Goal: Task Accomplishment & Management: Manage account settings

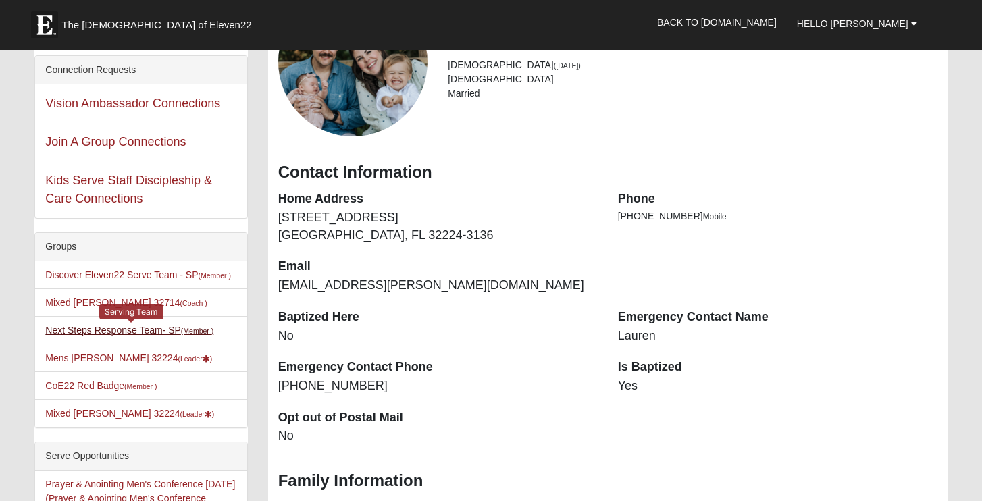
scroll to position [87, 0]
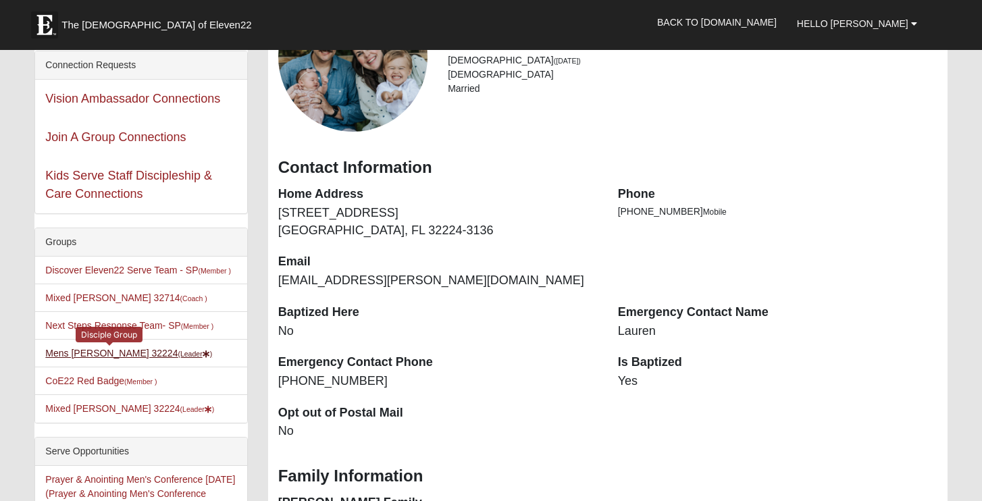
click at [101, 354] on link "Mens [PERSON_NAME] 32224 (Leader )" at bounding box center [128, 353] width 167 height 11
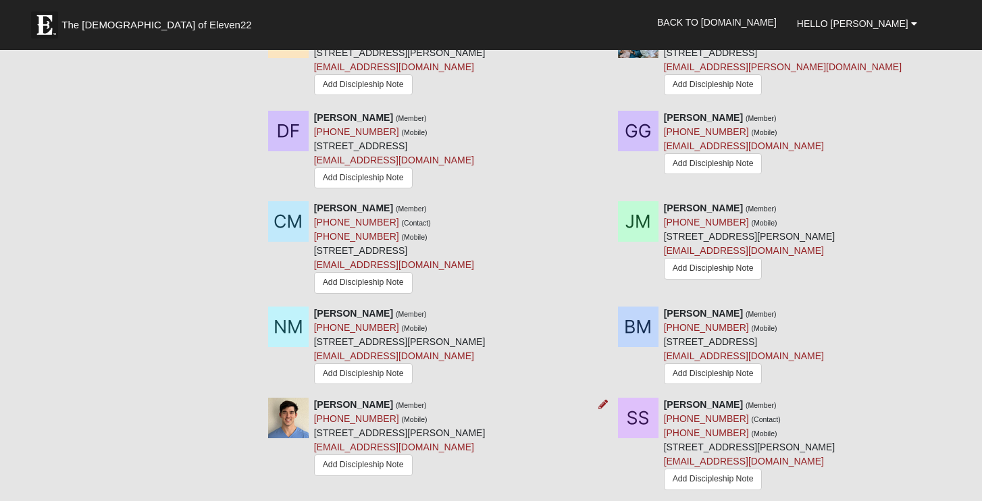
scroll to position [798, 0]
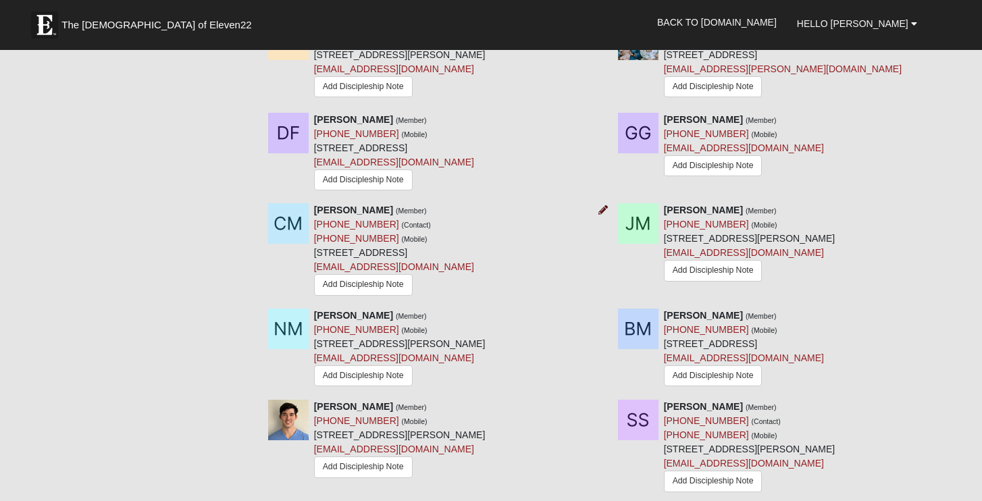
click at [606, 205] on icon at bounding box center [602, 209] width 9 height 9
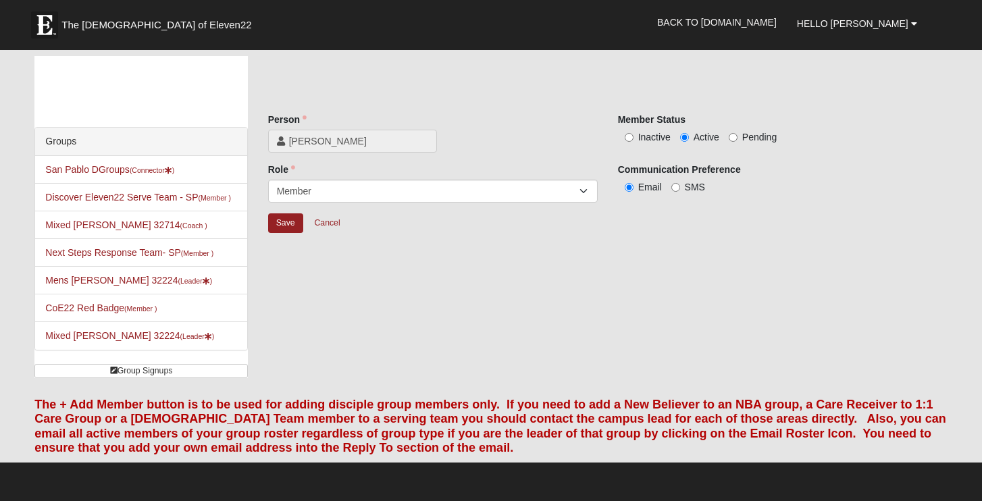
click at [629, 139] on input "Inactive" at bounding box center [629, 137] width 9 height 9
radio input "true"
click at [290, 227] on input "Save" at bounding box center [285, 223] width 35 height 20
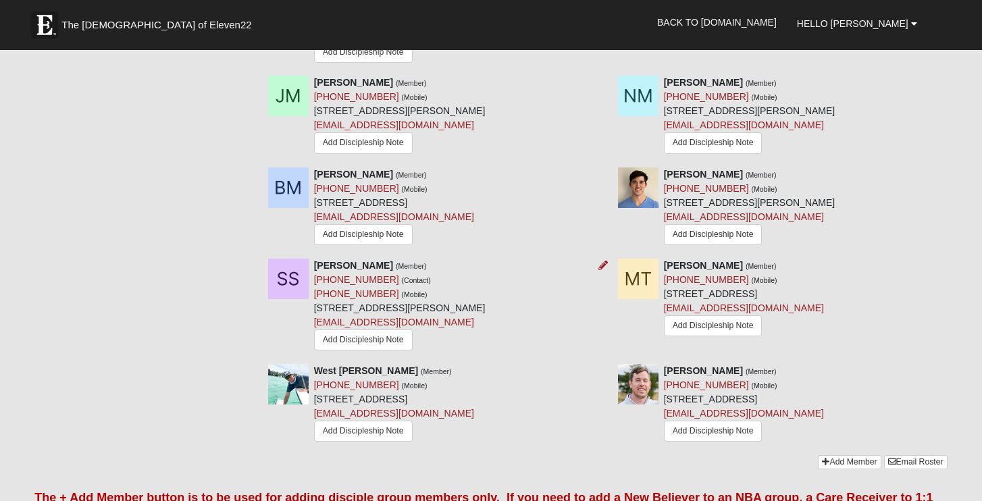
scroll to position [926, 0]
click at [954, 366] on icon at bounding box center [952, 370] width 9 height 9
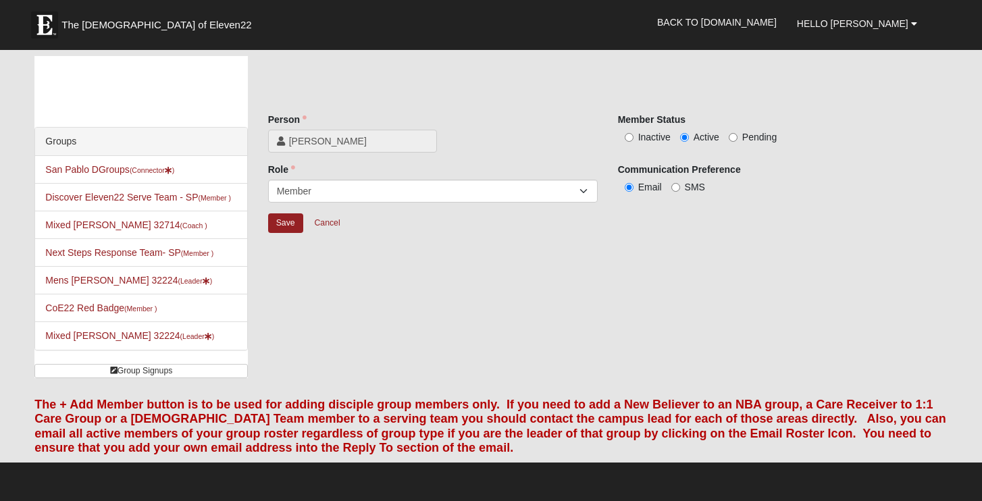
click at [627, 138] on input "Inactive" at bounding box center [629, 137] width 9 height 9
radio input "true"
click at [280, 221] on input "Save" at bounding box center [285, 223] width 35 height 20
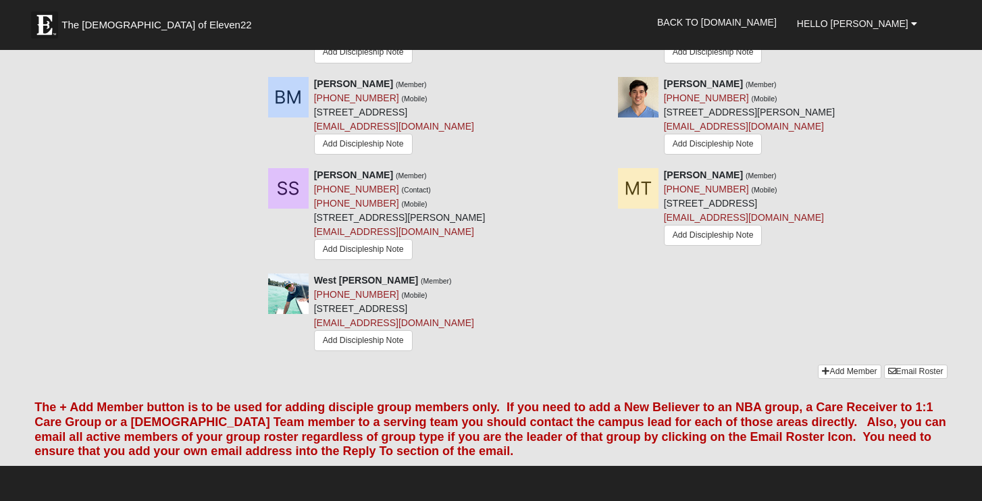
scroll to position [987, 0]
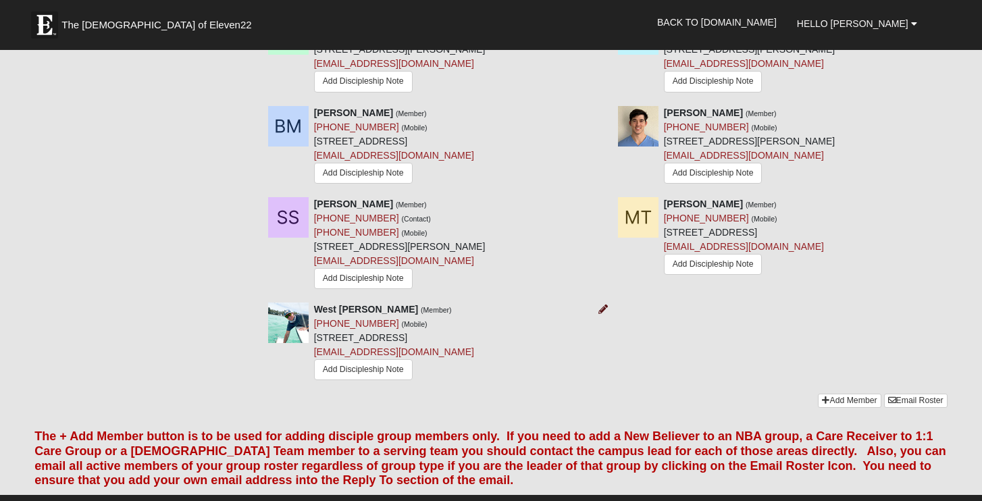
click at [604, 305] on icon at bounding box center [602, 309] width 9 height 9
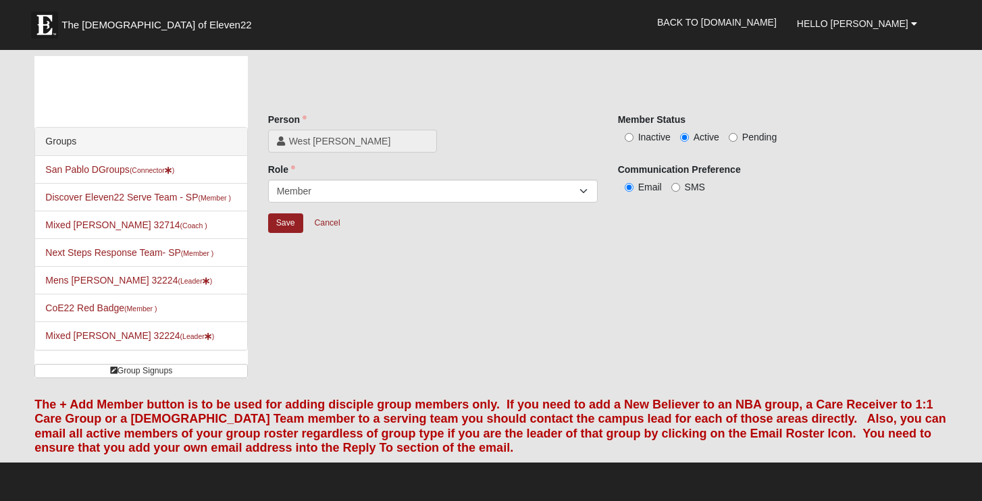
click at [628, 130] on label "Inactive" at bounding box center [644, 137] width 53 height 14
click at [628, 133] on input "Inactive" at bounding box center [629, 137] width 9 height 9
radio input "true"
click at [283, 218] on input "Save" at bounding box center [285, 223] width 35 height 20
